Goal: Find specific page/section: Find specific page/section

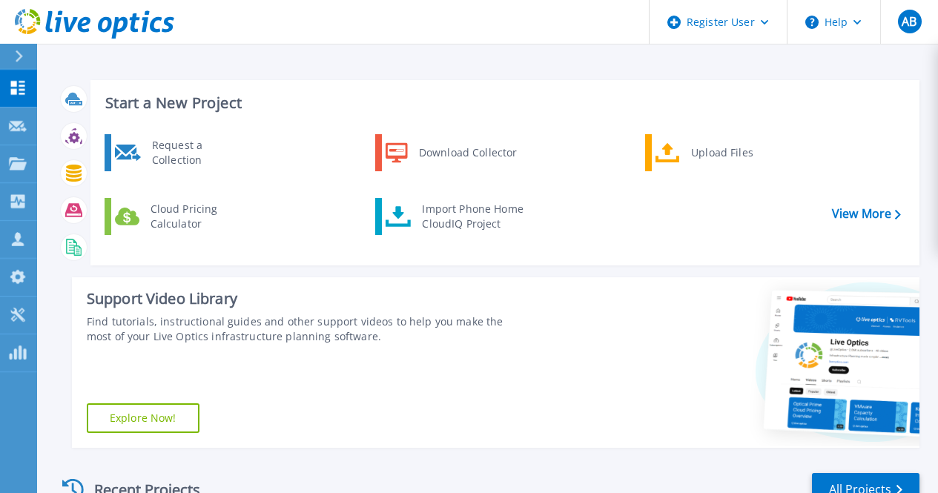
click at [16, 52] on icon at bounding box center [19, 56] width 8 height 12
click at [452, 345] on div "Support Video Library Find tutorials, instructional guides and other support vi…" at bounding box center [299, 362] width 455 height 170
click at [24, 64] on div at bounding box center [25, 56] width 24 height 25
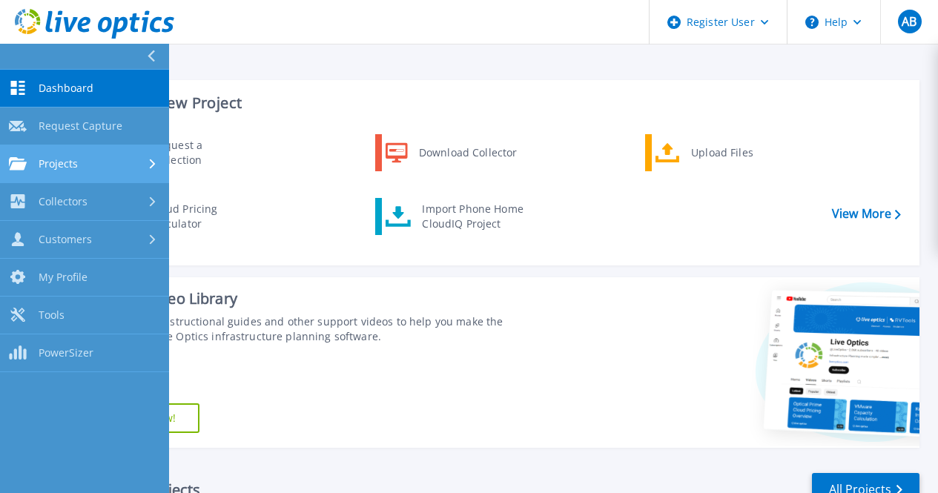
click at [105, 152] on link "Projects Projects" at bounding box center [84, 164] width 169 height 38
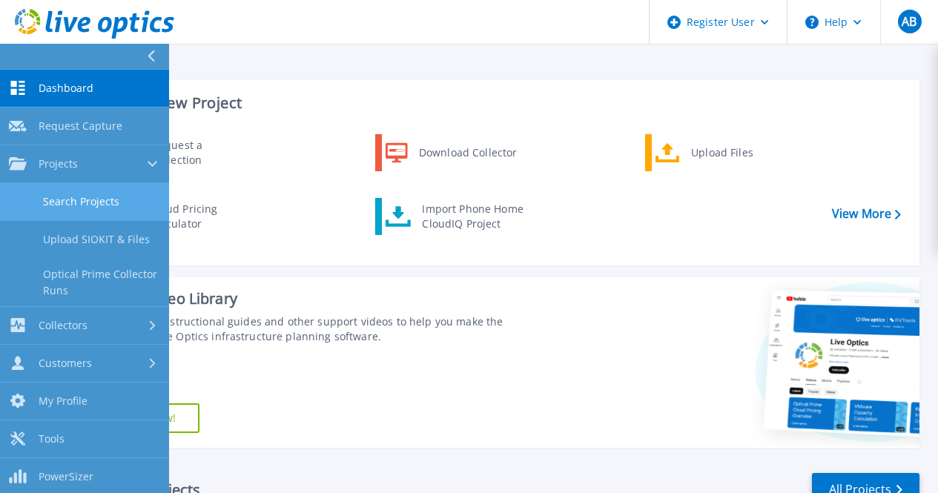
click at [110, 211] on link "Search Projects" at bounding box center [84, 202] width 169 height 38
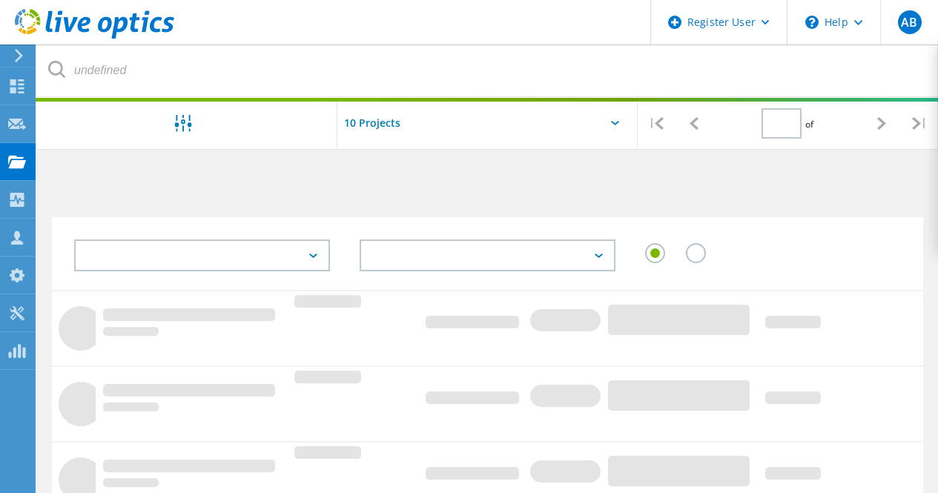
type input "1"
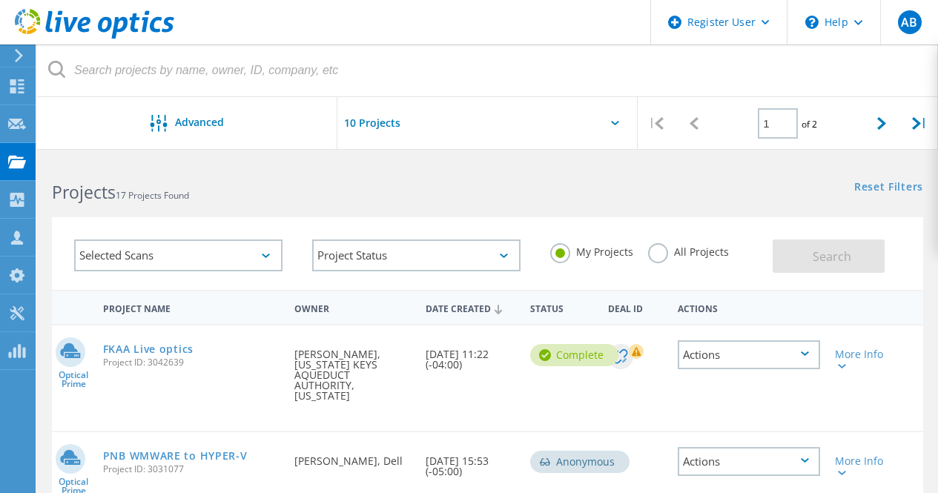
click at [667, 253] on label "All Projects" at bounding box center [688, 250] width 81 height 14
click at [0, 0] on input "All Projects" at bounding box center [0, 0] width 0 height 0
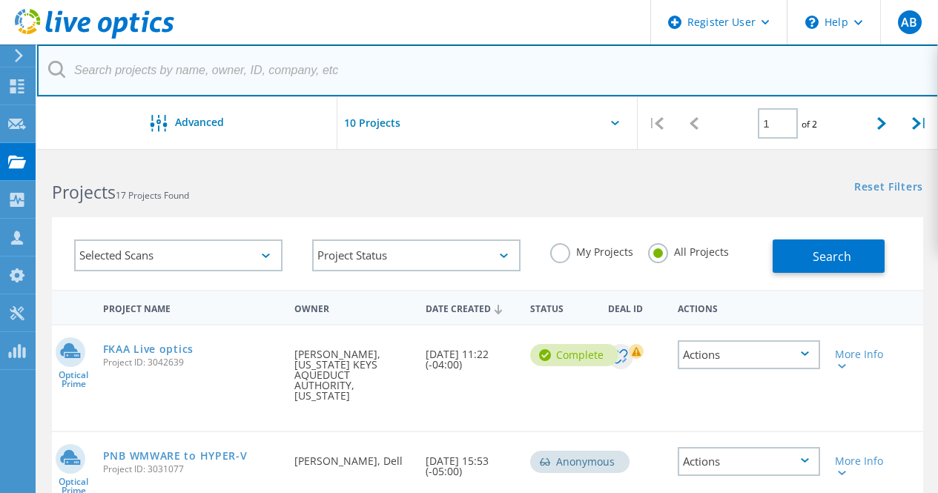
click at [279, 68] on input "text" at bounding box center [487, 70] width 901 height 52
paste input "fghaffar@ctsengines.com"
type input "fghaffar@ctsengines.com"
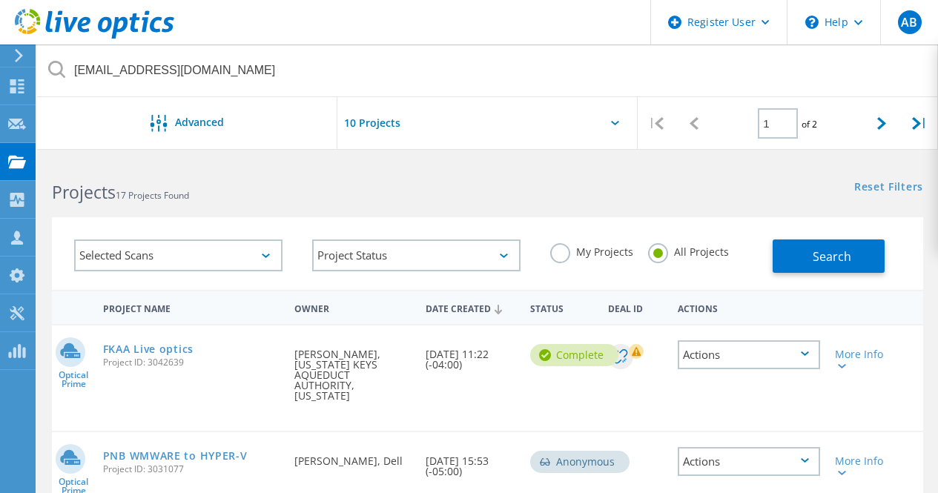
click at [792, 239] on div "Search" at bounding box center [843, 249] width 142 height 48
click at [799, 259] on button "Search" at bounding box center [828, 255] width 112 height 33
